Goal: Transaction & Acquisition: Subscribe to service/newsletter

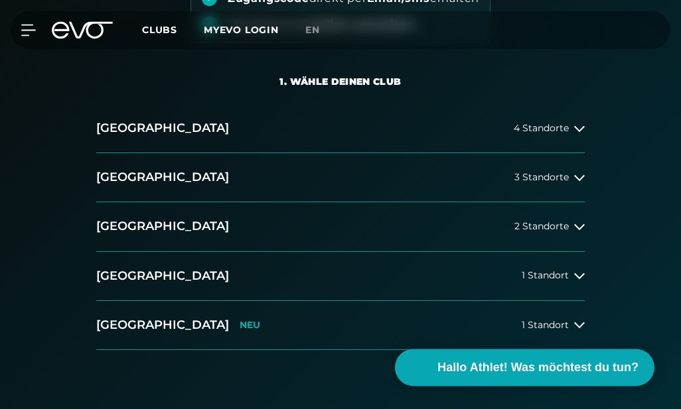
scroll to position [239, 0]
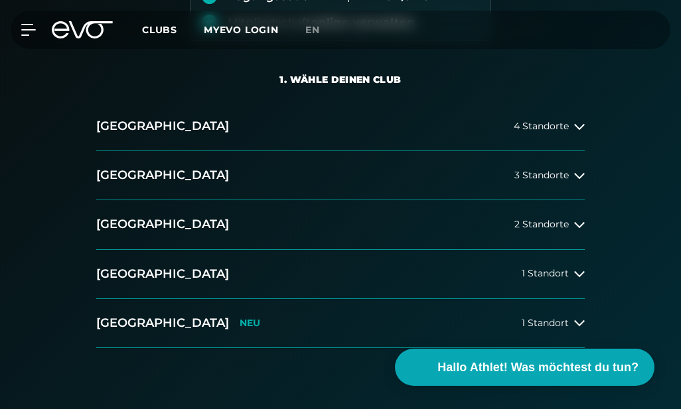
click at [550, 321] on span "1 Standort" at bounding box center [545, 324] width 47 height 10
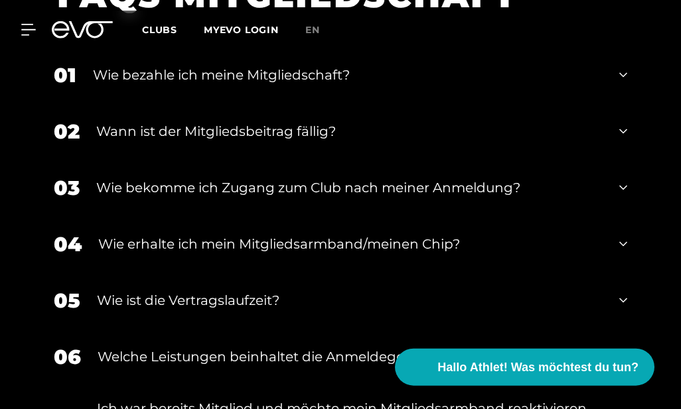
scroll to position [1539, 0]
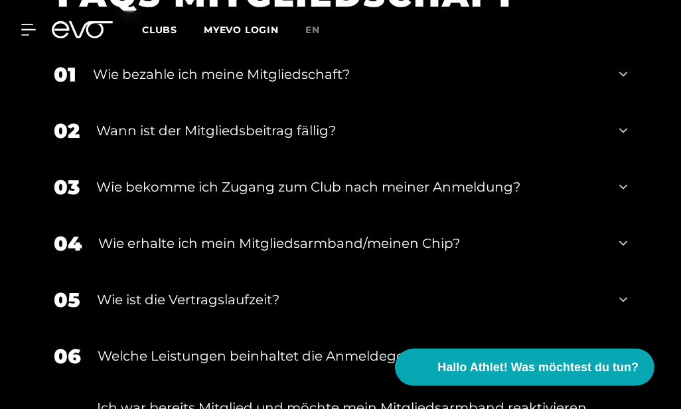
click at [103, 298] on div "Wie ist die Vertragslaufzeit?" at bounding box center [350, 300] width 506 height 20
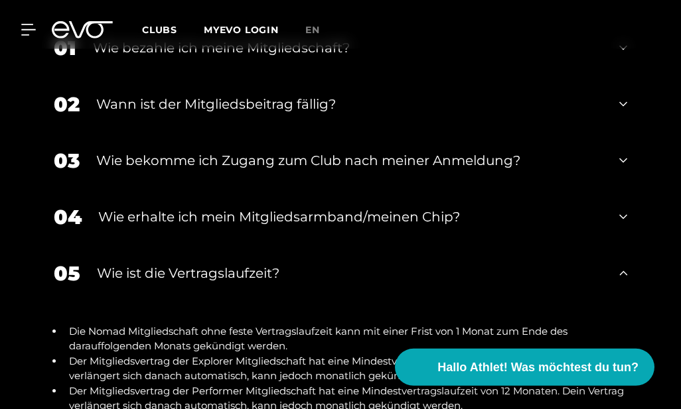
scroll to position [1567, 0]
click at [35, 33] on icon at bounding box center [28, 30] width 15 height 12
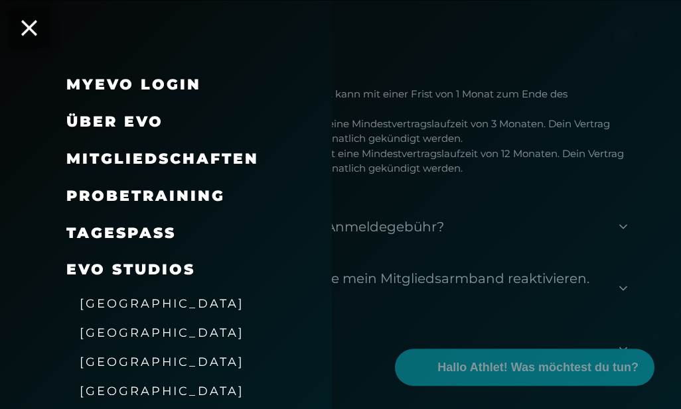
scroll to position [0, 0]
click at [98, 153] on span "Mitgliedschaften" at bounding box center [162, 159] width 192 height 18
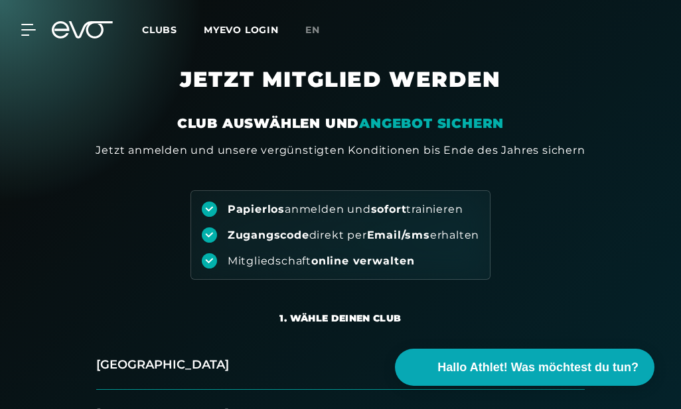
click at [156, 31] on span "Clubs" at bounding box center [159, 30] width 35 height 12
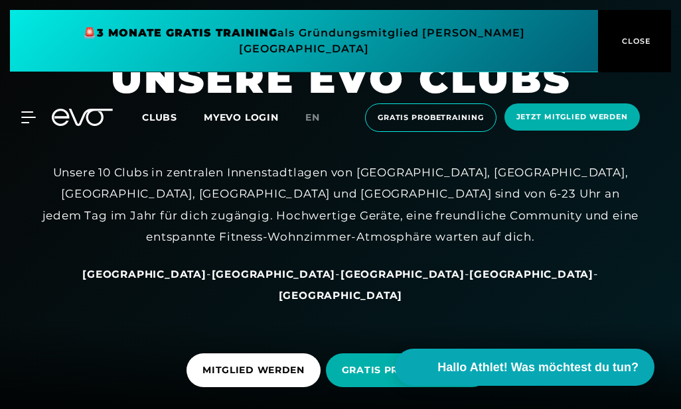
click at [31, 36] on span at bounding box center [304, 41] width 588 height 62
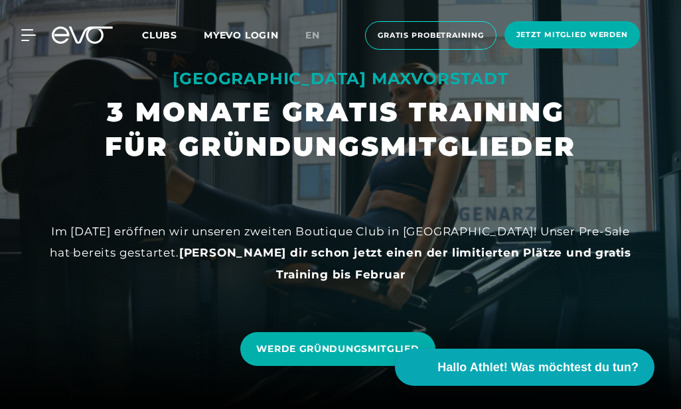
click at [34, 35] on icon at bounding box center [28, 35] width 14 height 11
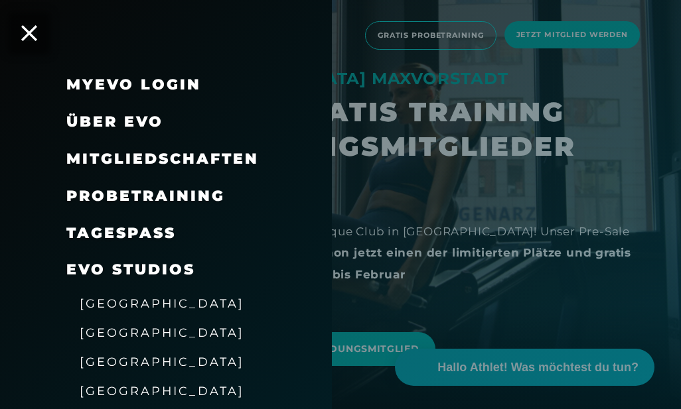
click at [108, 162] on span "Mitgliedschaften" at bounding box center [162, 159] width 192 height 18
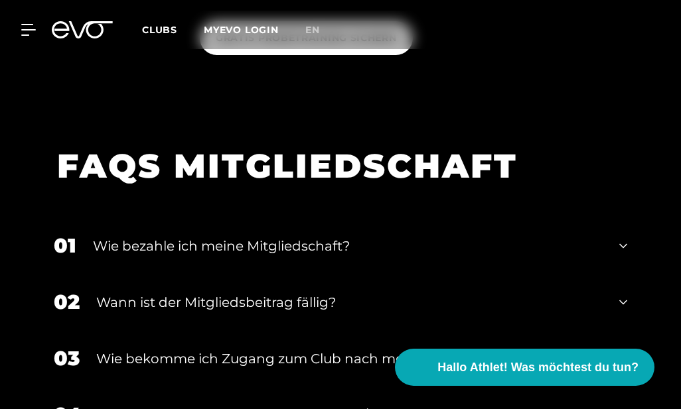
scroll to position [1297, 0]
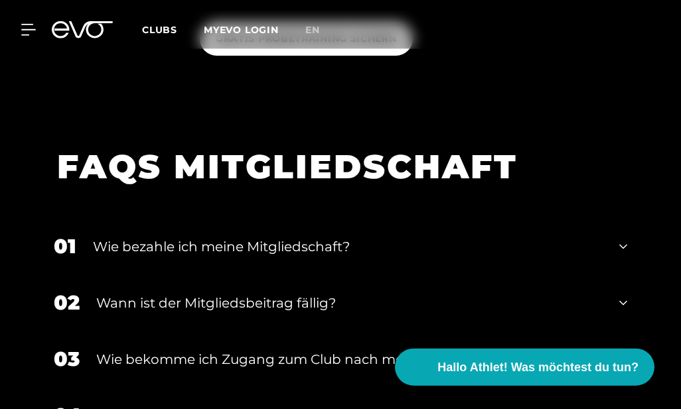
click at [117, 301] on div "Wann ist der Mitgliedsbeitrag fällig?" at bounding box center [349, 303] width 506 height 20
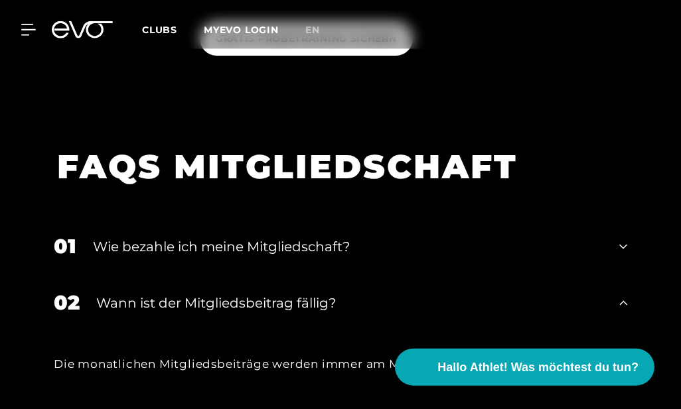
click at [107, 320] on div "02 Wann ist der Mitgliedsbeitrag fällig?" at bounding box center [340, 303] width 600 height 56
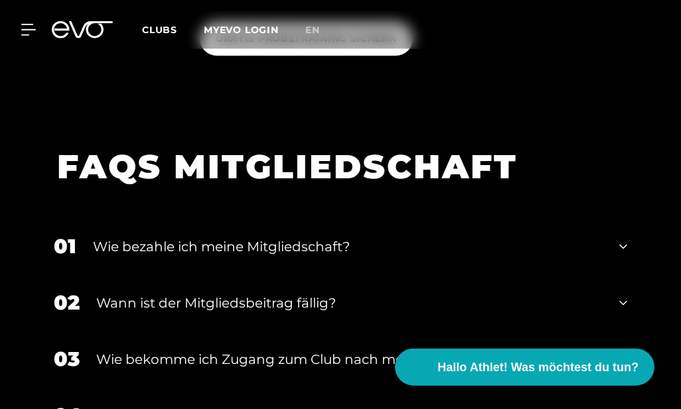
click at [106, 253] on div "Wie bezahle ich meine Mitgliedschaft?" at bounding box center [348, 247] width 510 height 20
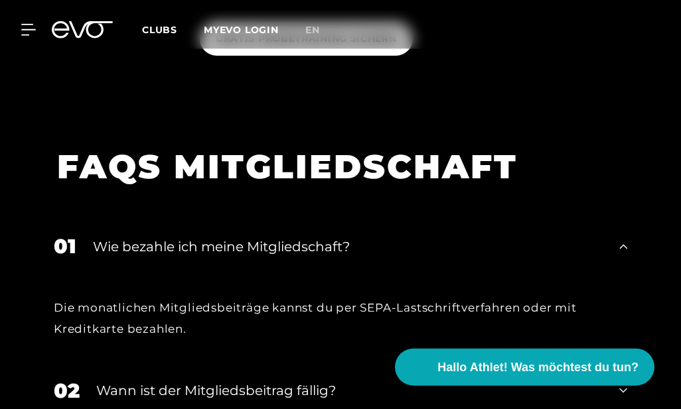
click at [107, 253] on div "Wie bezahle ich meine Mitgliedschaft?" at bounding box center [348, 247] width 510 height 20
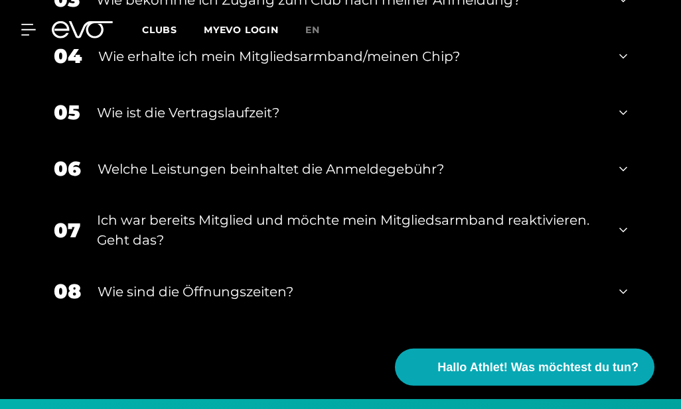
scroll to position [1656, 0]
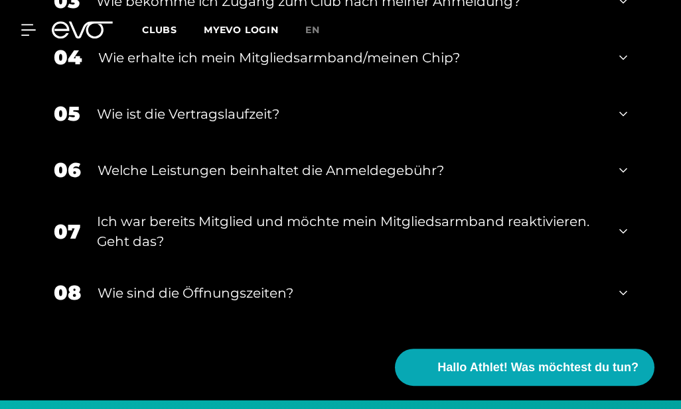
click at [117, 243] on div "Ich war bereits Mitglied und möchte mein Mitgliedsarmband reaktivieren. Geht da…" at bounding box center [350, 232] width 506 height 40
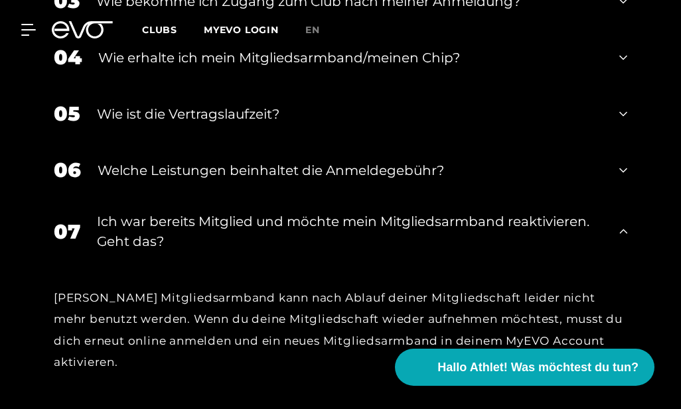
click at [101, 239] on div "Ich war bereits Mitglied und möchte mein Mitgliedsarmband reaktivieren. Geht da…" at bounding box center [350, 232] width 506 height 40
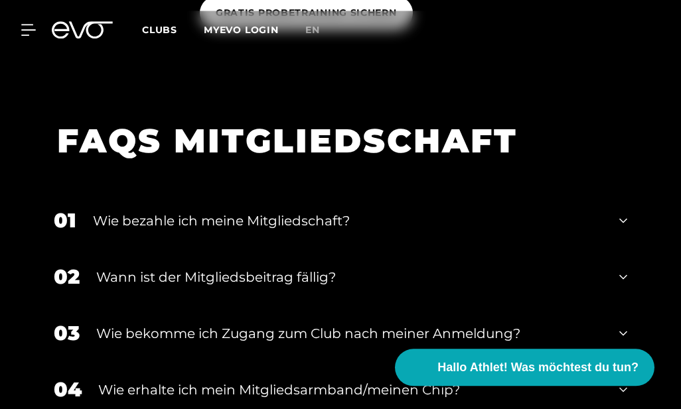
scroll to position [1322, 0]
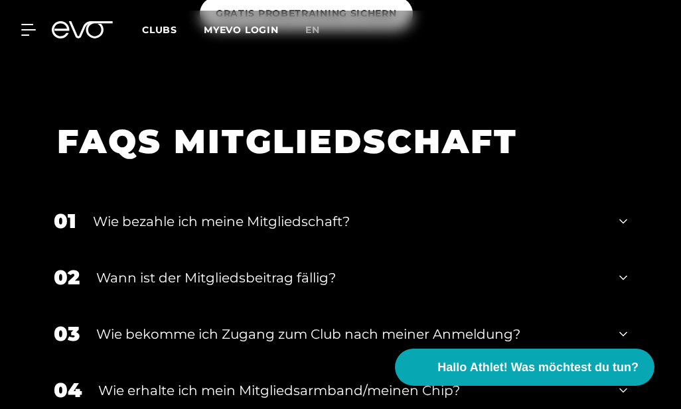
click at [30, 26] on icon at bounding box center [28, 30] width 15 height 12
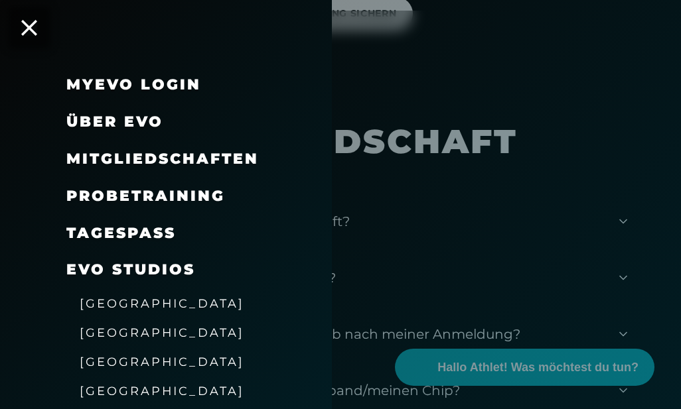
scroll to position [1323, 0]
click at [94, 113] on span "Über EVO" at bounding box center [114, 122] width 97 height 18
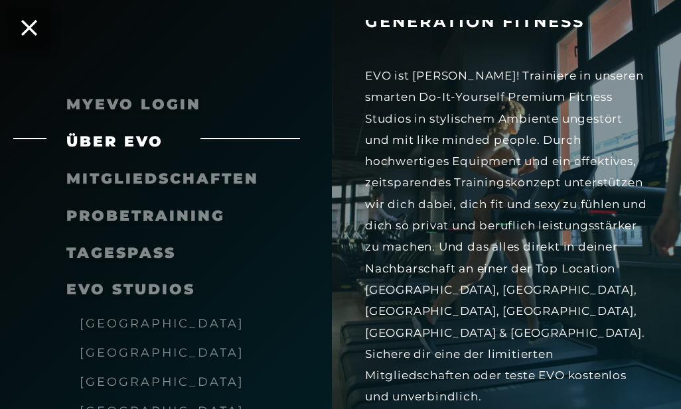
scroll to position [19, 0]
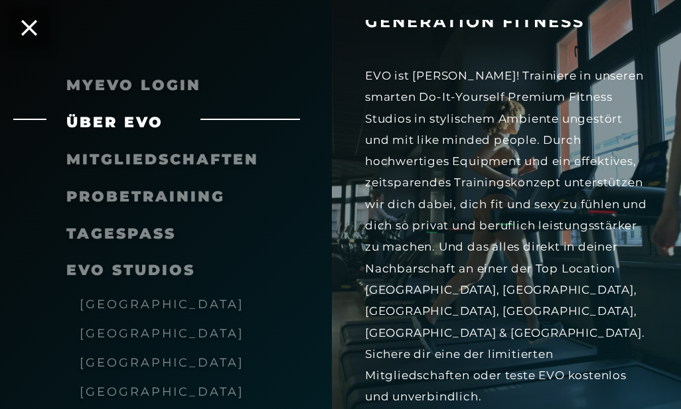
click at [86, 267] on span "EVO Studios" at bounding box center [130, 270] width 129 height 18
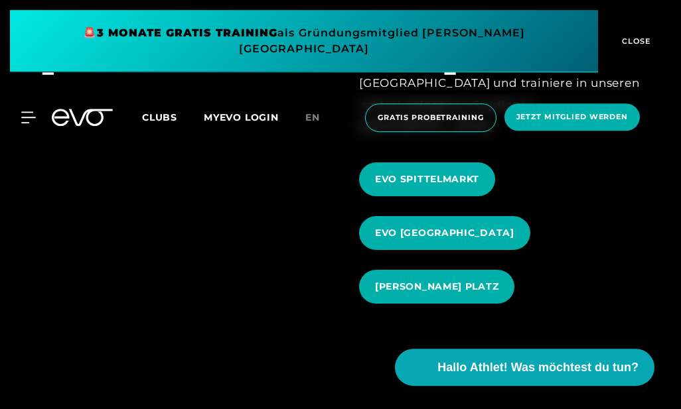
scroll to position [1233, 0]
